Goal: Transaction & Acquisition: Purchase product/service

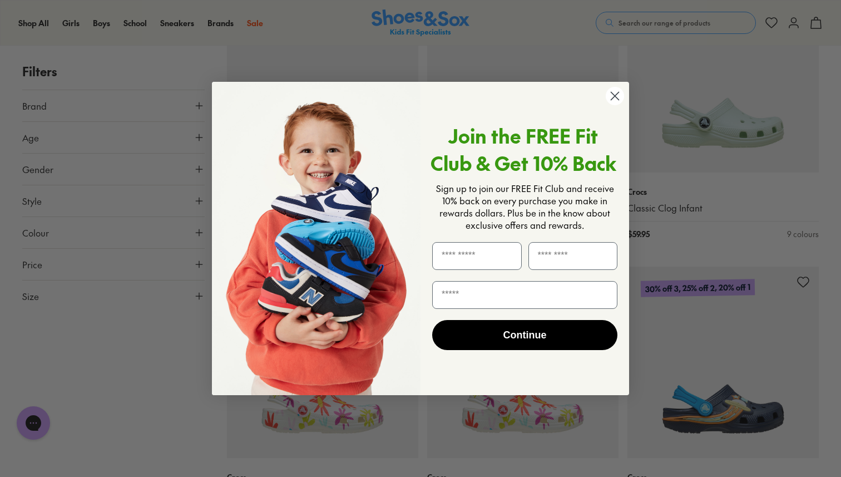
click at [617, 96] on circle "Close dialog" at bounding box center [615, 96] width 18 height 18
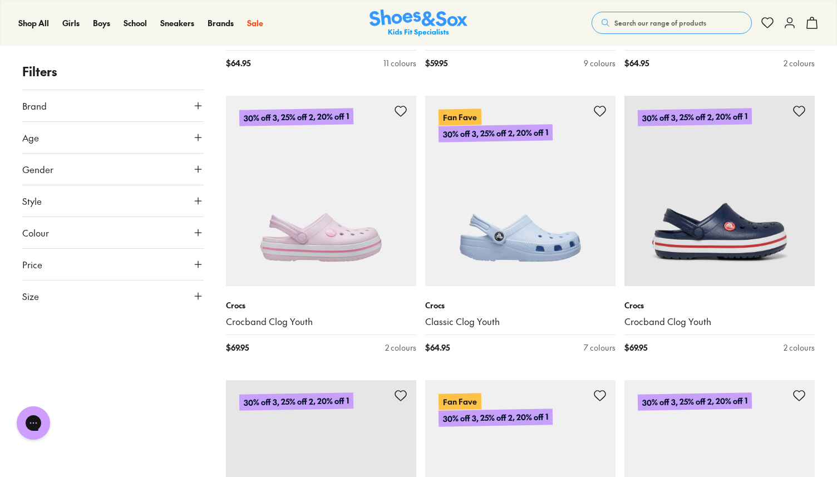
scroll to position [1908, 0]
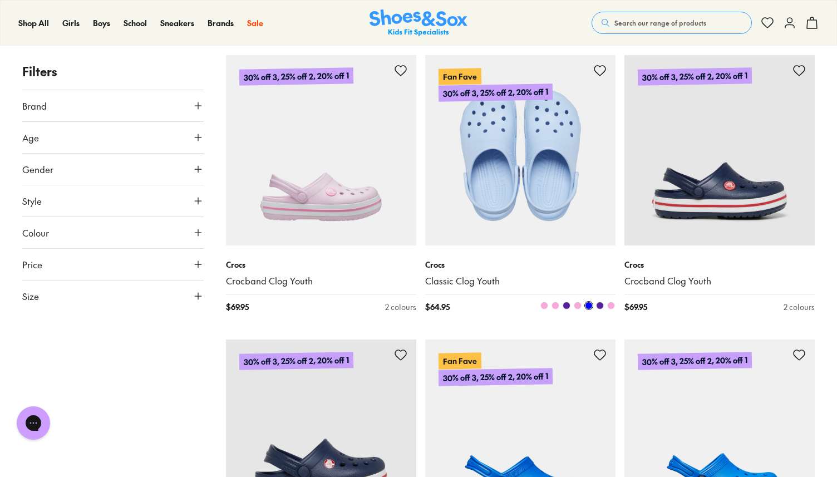
click at [550, 199] on img at bounding box center [520, 150] width 190 height 190
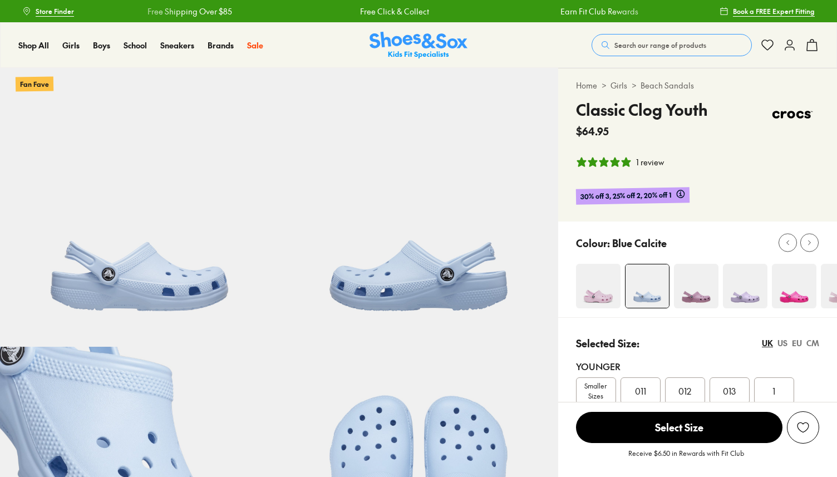
select select "*"
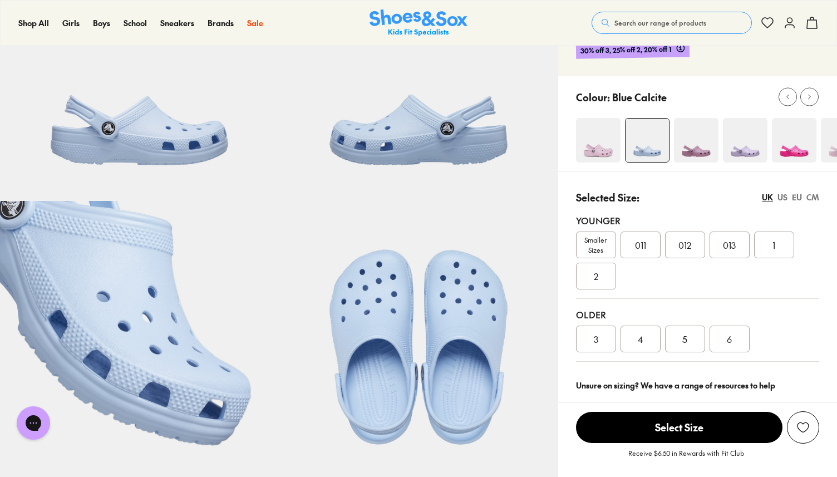
click at [694, 340] on div "5" at bounding box center [685, 338] width 40 height 27
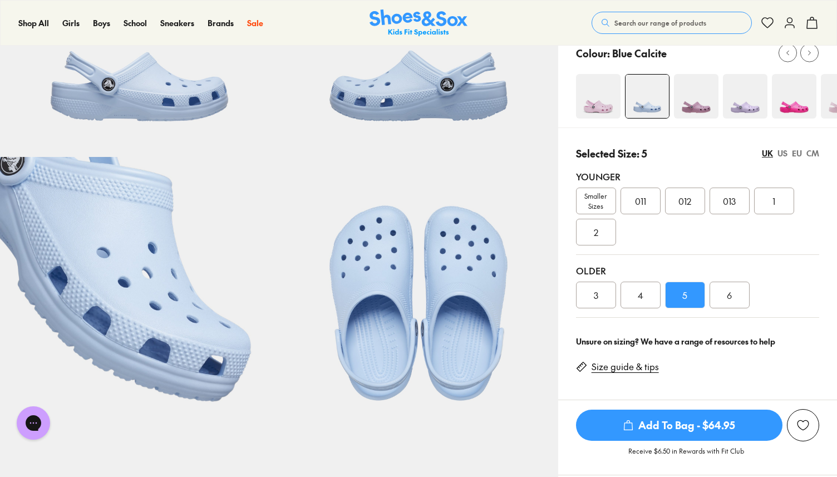
scroll to position [190, 0]
click at [815, 152] on div "CM" at bounding box center [812, 153] width 13 height 12
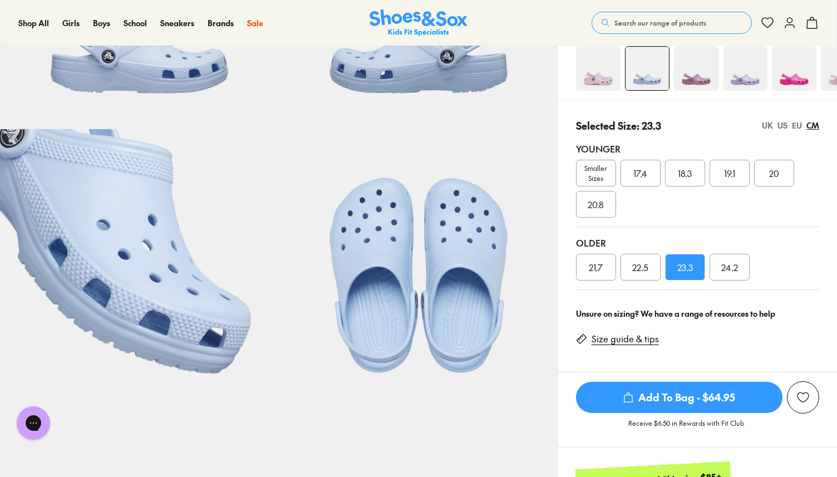
scroll to position [237, 0]
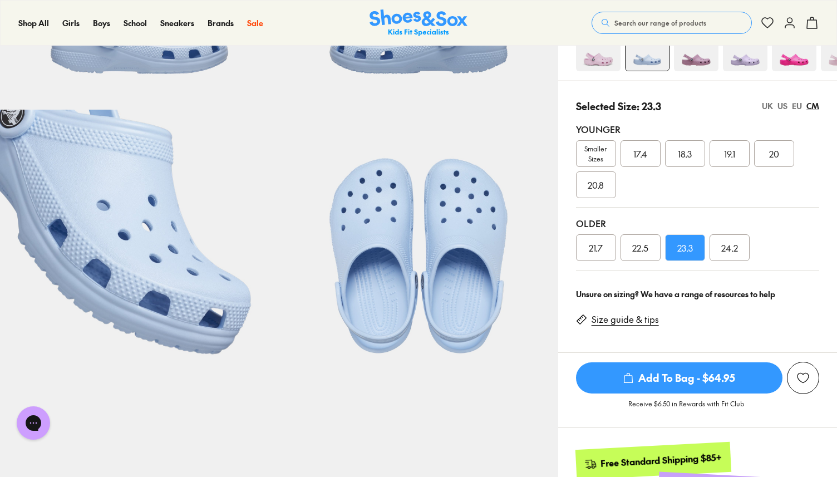
click at [736, 255] on div "24.2" at bounding box center [729, 247] width 40 height 27
click at [649, 321] on link "Size guide & tips" at bounding box center [624, 319] width 67 height 12
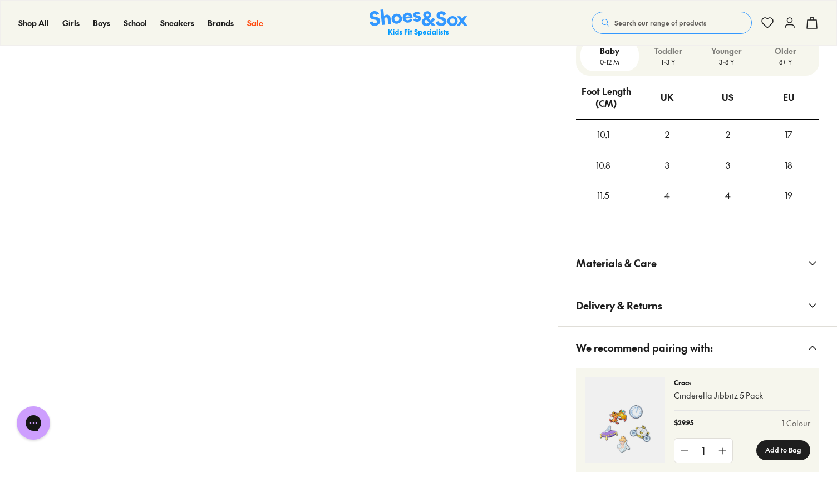
scroll to position [901, 0]
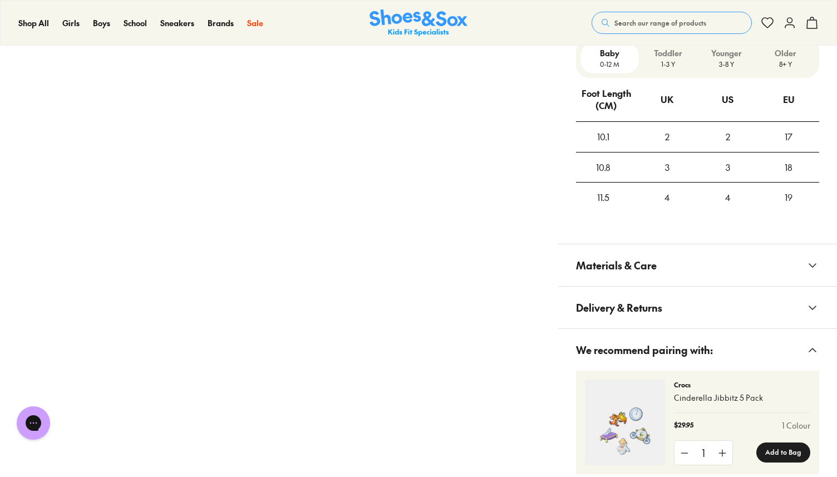
click at [790, 63] on p "8+ Y" at bounding box center [785, 64] width 50 height 10
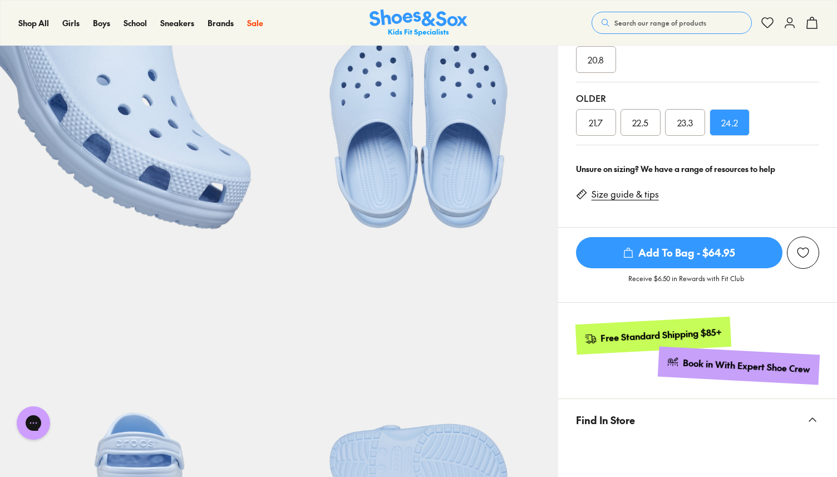
scroll to position [352, 0]
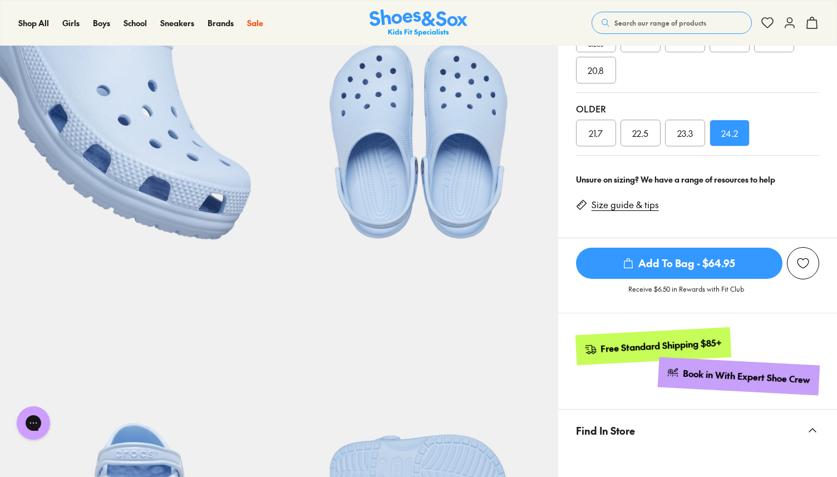
click at [688, 132] on span "23.3" at bounding box center [685, 132] width 16 height 13
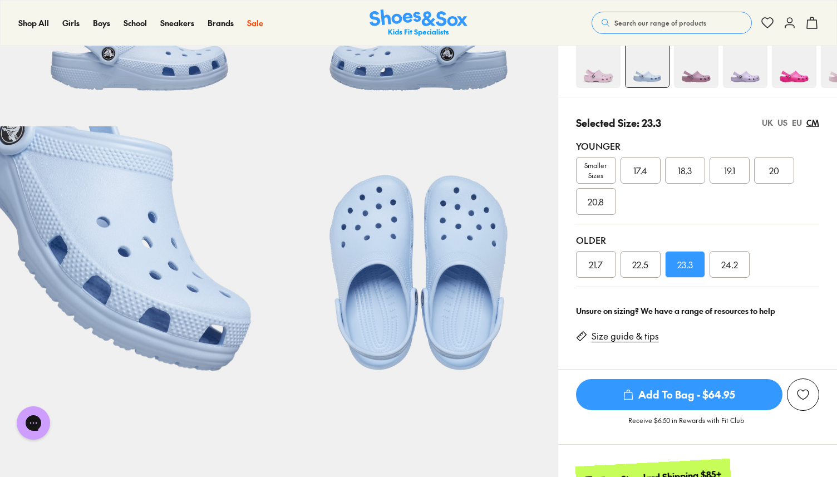
scroll to position [227, 0]
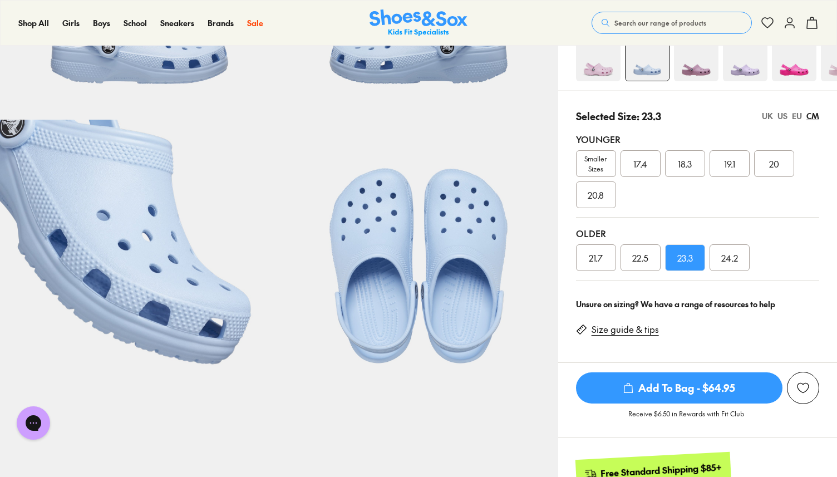
click at [769, 118] on div "UK" at bounding box center [767, 116] width 11 height 12
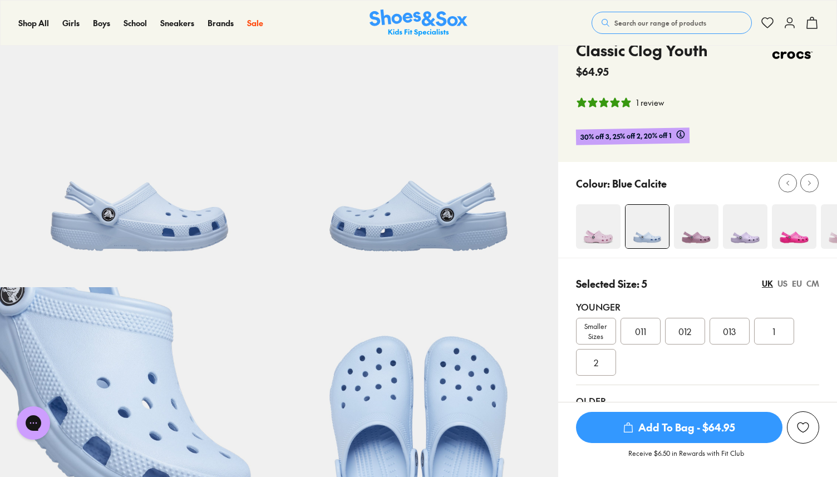
scroll to position [0, 0]
